Goal: Transaction & Acquisition: Purchase product/service

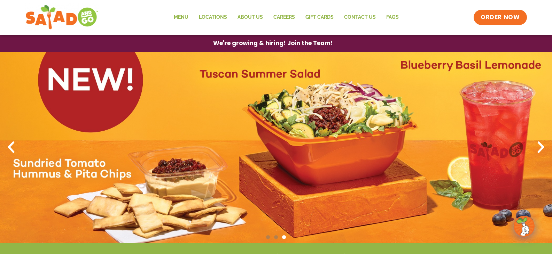
click at [536, 144] on icon "Next slide" at bounding box center [540, 147] width 15 height 15
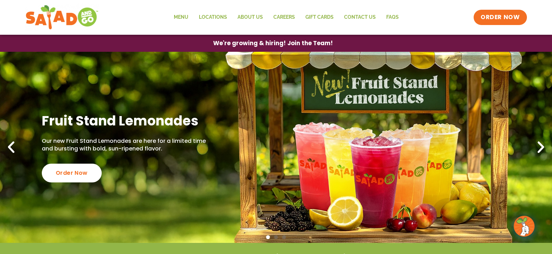
click at [536, 144] on icon "Next slide" at bounding box center [540, 147] width 15 height 15
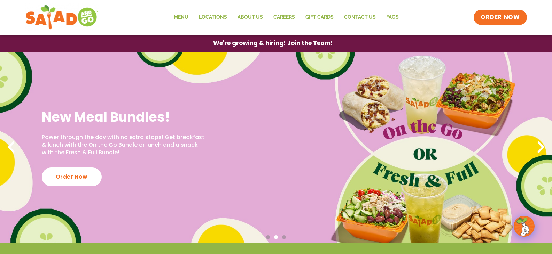
click at [73, 178] on div "Order Now" at bounding box center [72, 177] width 60 height 19
click at [73, 179] on div "Order Now" at bounding box center [72, 177] width 60 height 19
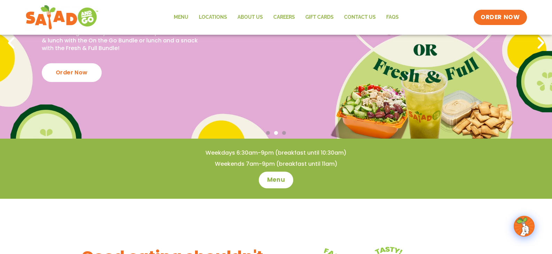
scroll to position [35, 0]
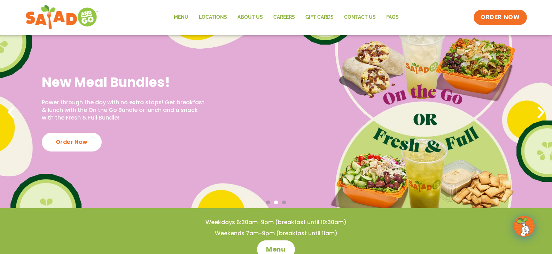
click at [277, 246] on span "Menu" at bounding box center [276, 249] width 20 height 9
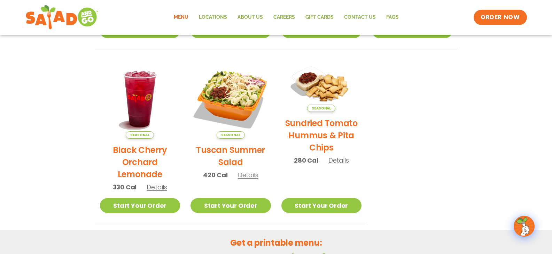
scroll to position [278, 0]
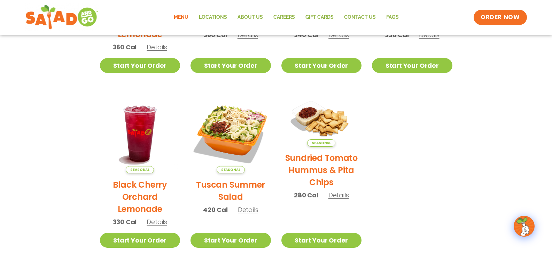
click at [324, 129] on img at bounding box center [321, 121] width 80 height 54
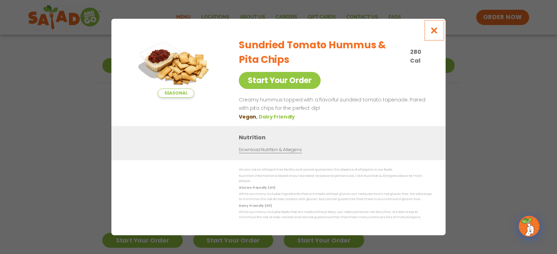
click at [435, 34] on icon "Close modal" at bounding box center [434, 30] width 9 height 7
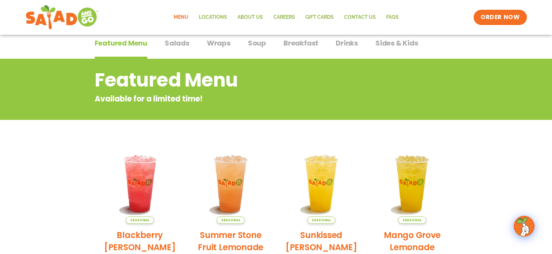
scroll to position [0, 0]
